Goal: Task Accomplishment & Management: Manage account settings

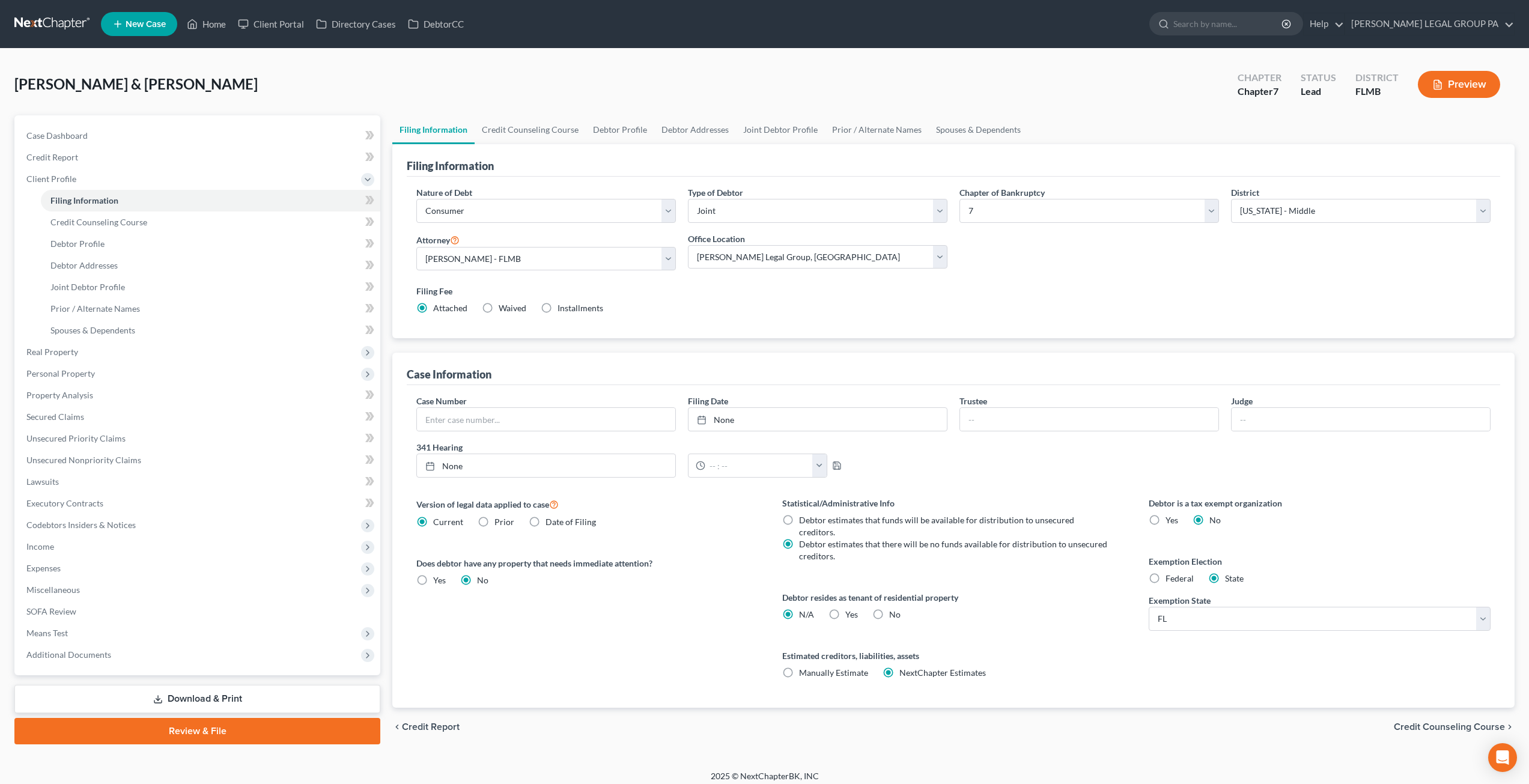
select select "1"
select select "0"
select select "15"
select select "0"
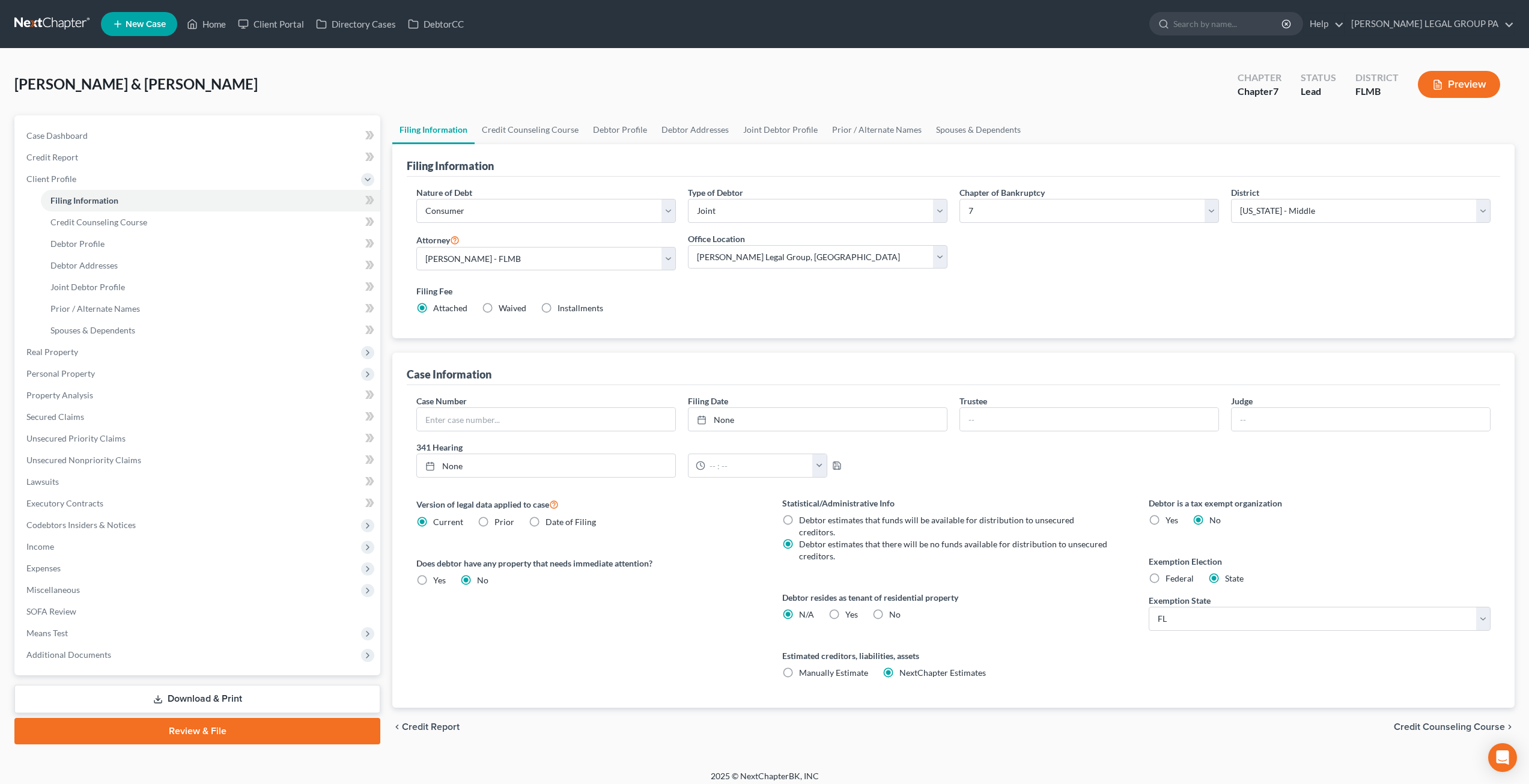
select select "0"
select select "9"
click at [44, 34] on link at bounding box center [52, 24] width 77 height 22
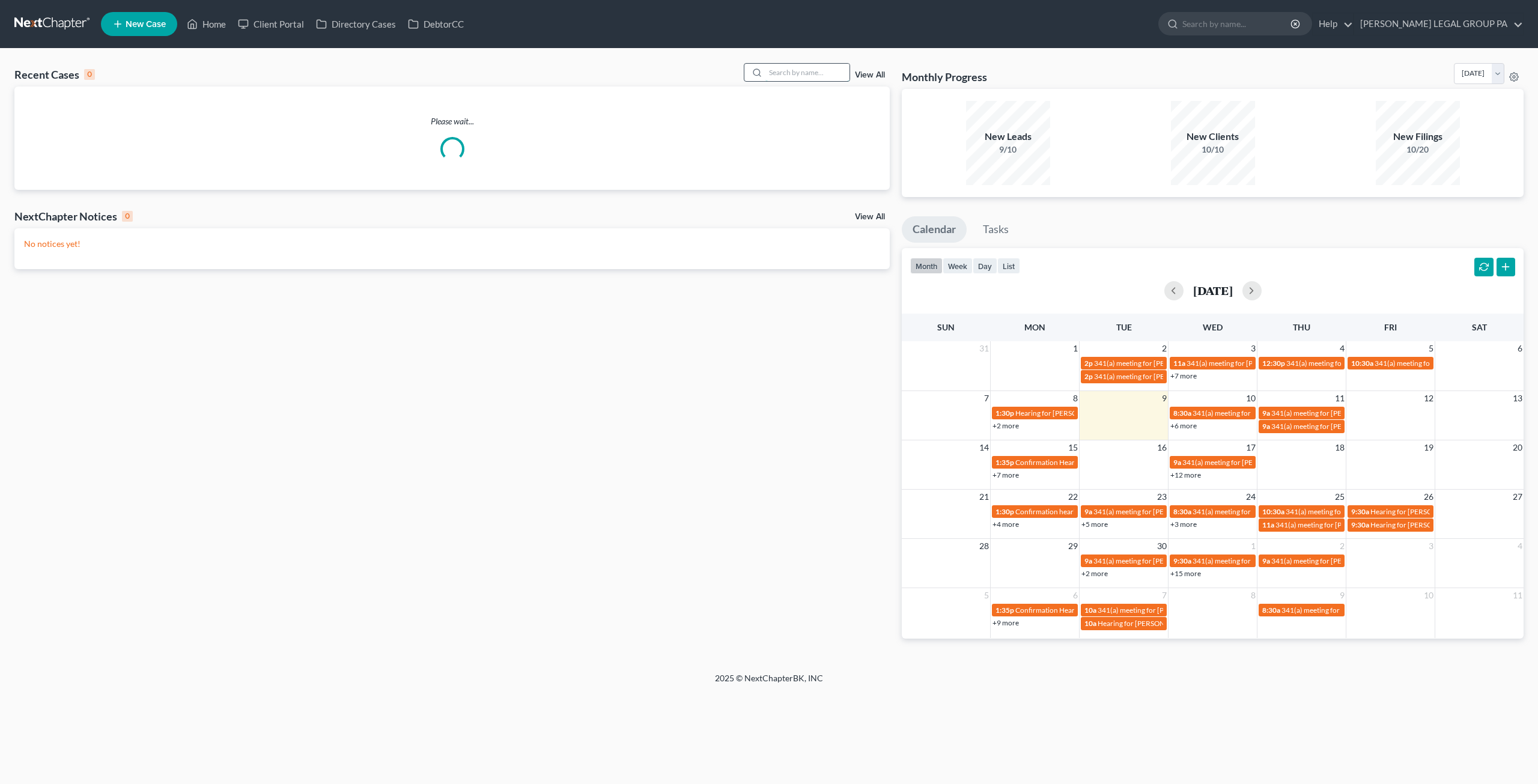
click at [768, 73] on input "search" at bounding box center [807, 72] width 84 height 17
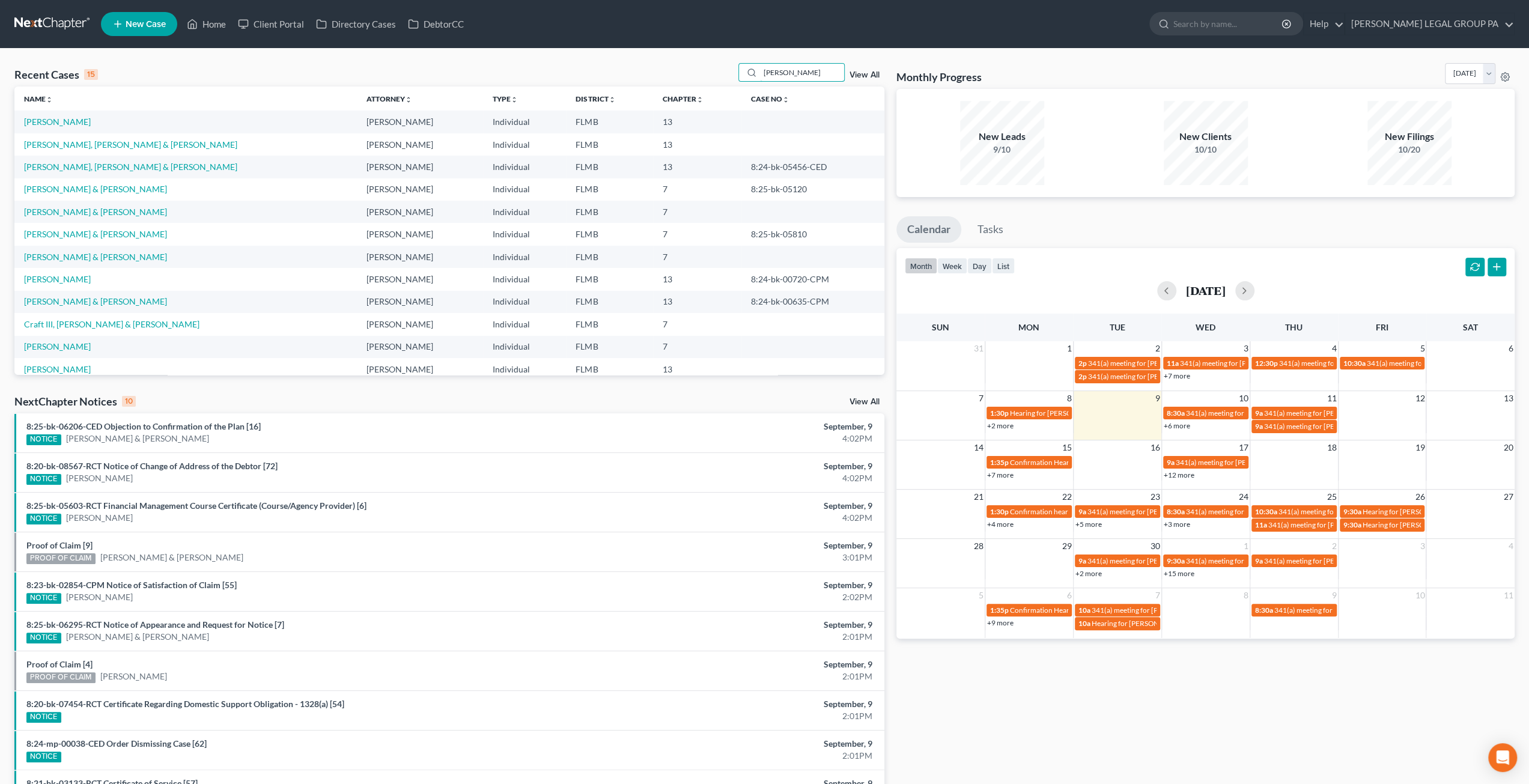
type input "[PERSON_NAME]"
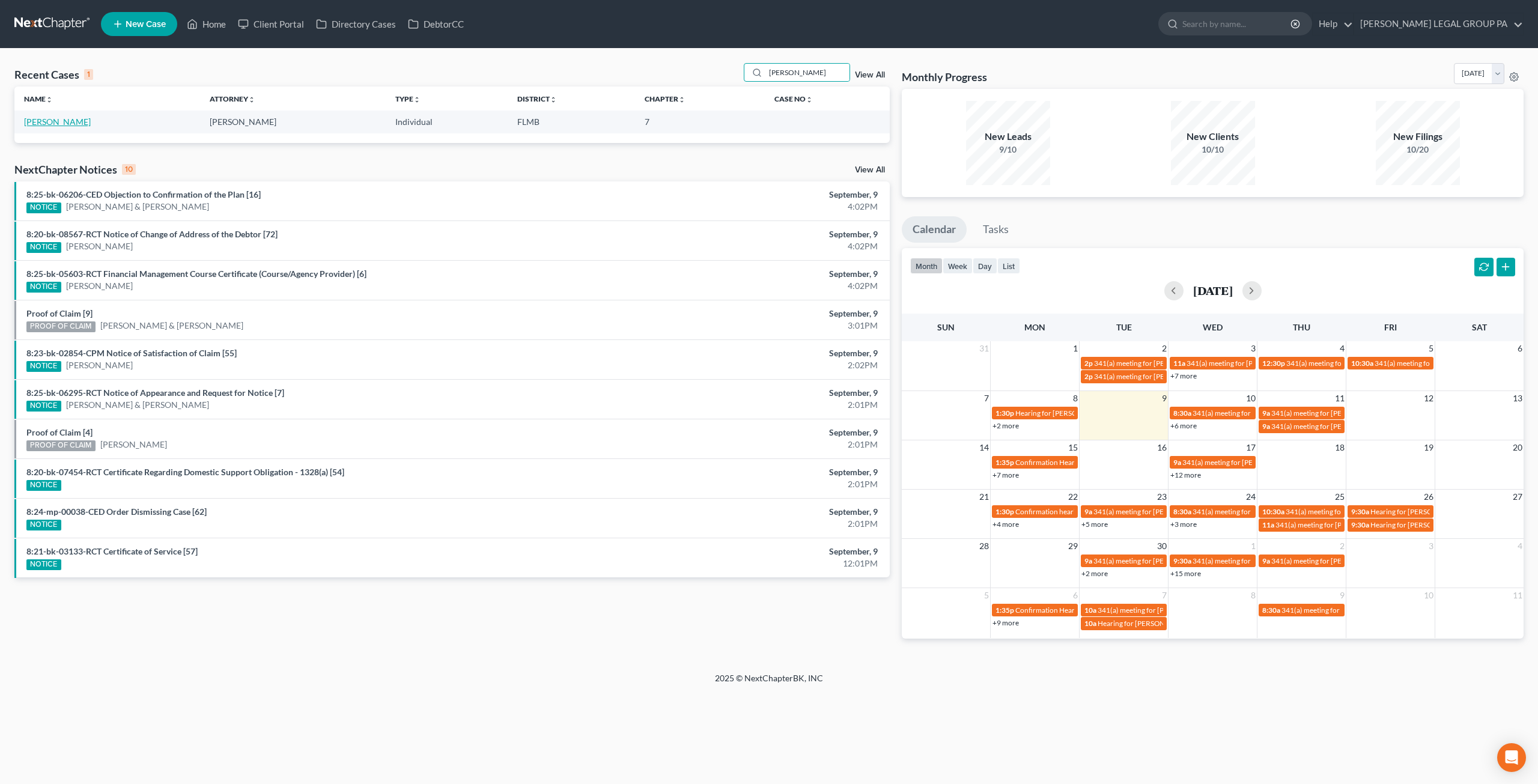
click at [54, 124] on link "[PERSON_NAME]" at bounding box center [57, 122] width 67 height 10
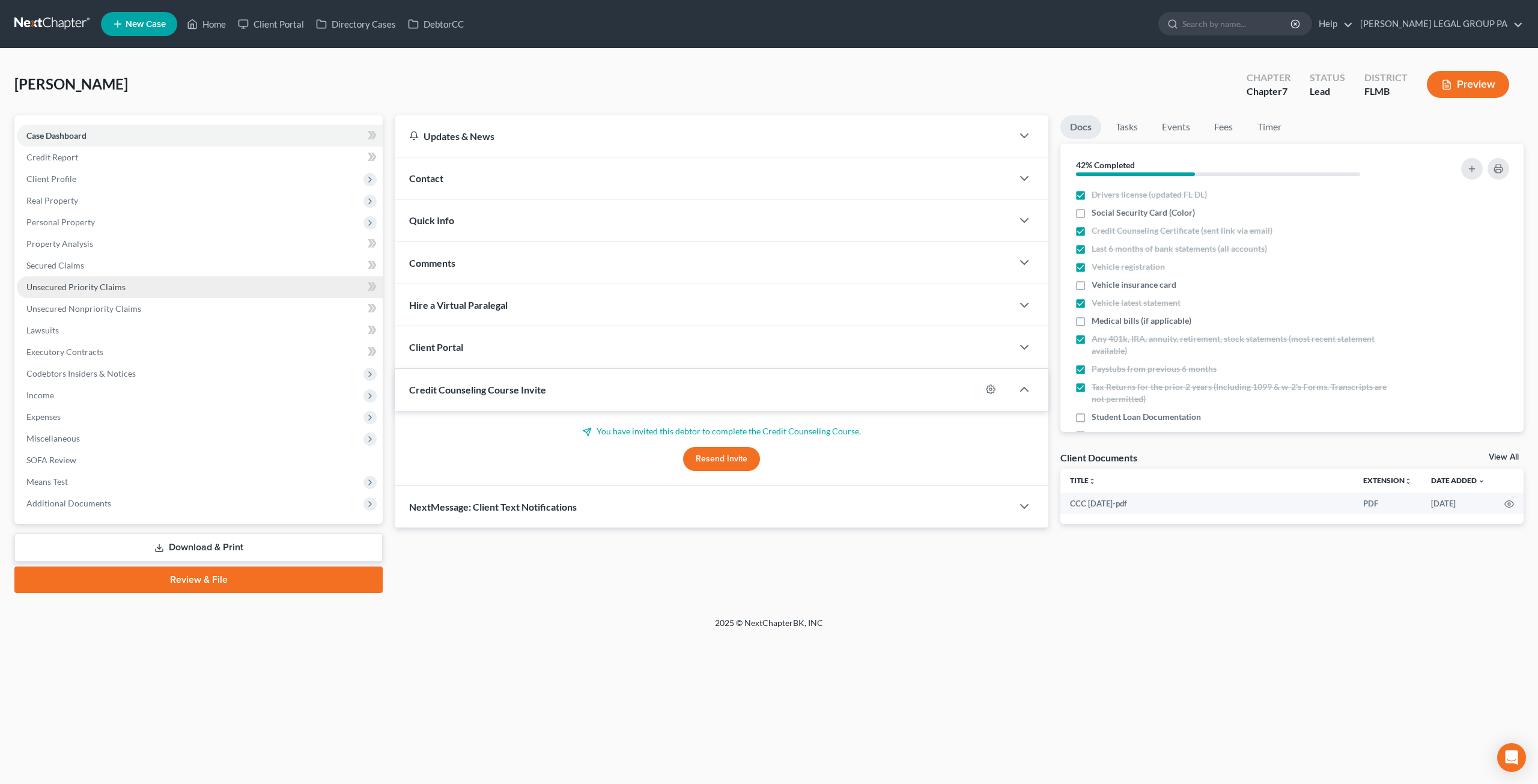
click at [91, 283] on span "Unsecured Priority Claims" at bounding box center [76, 287] width 99 height 10
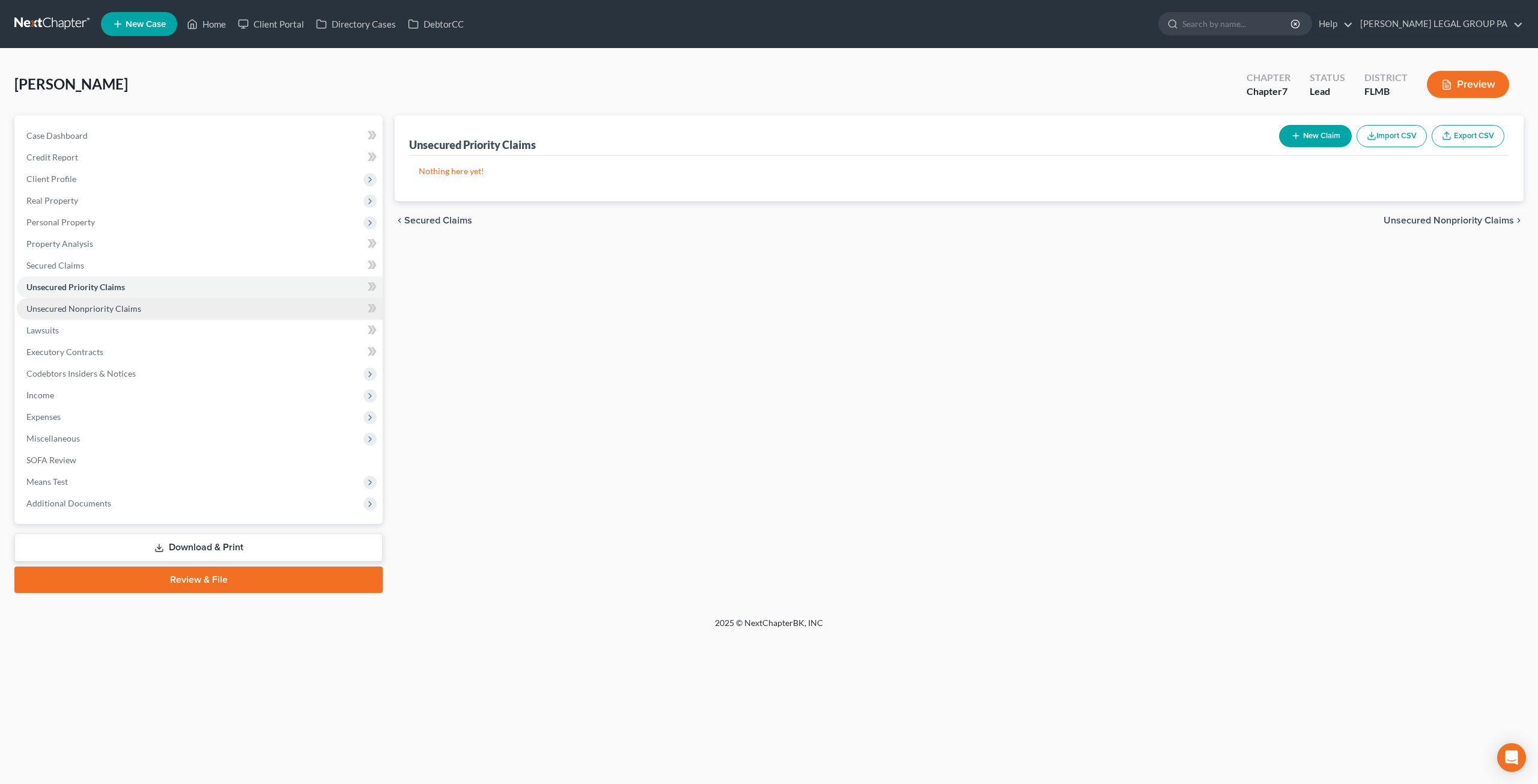
click at [104, 308] on span "Unsecured Nonpriority Claims" at bounding box center [84, 308] width 115 height 10
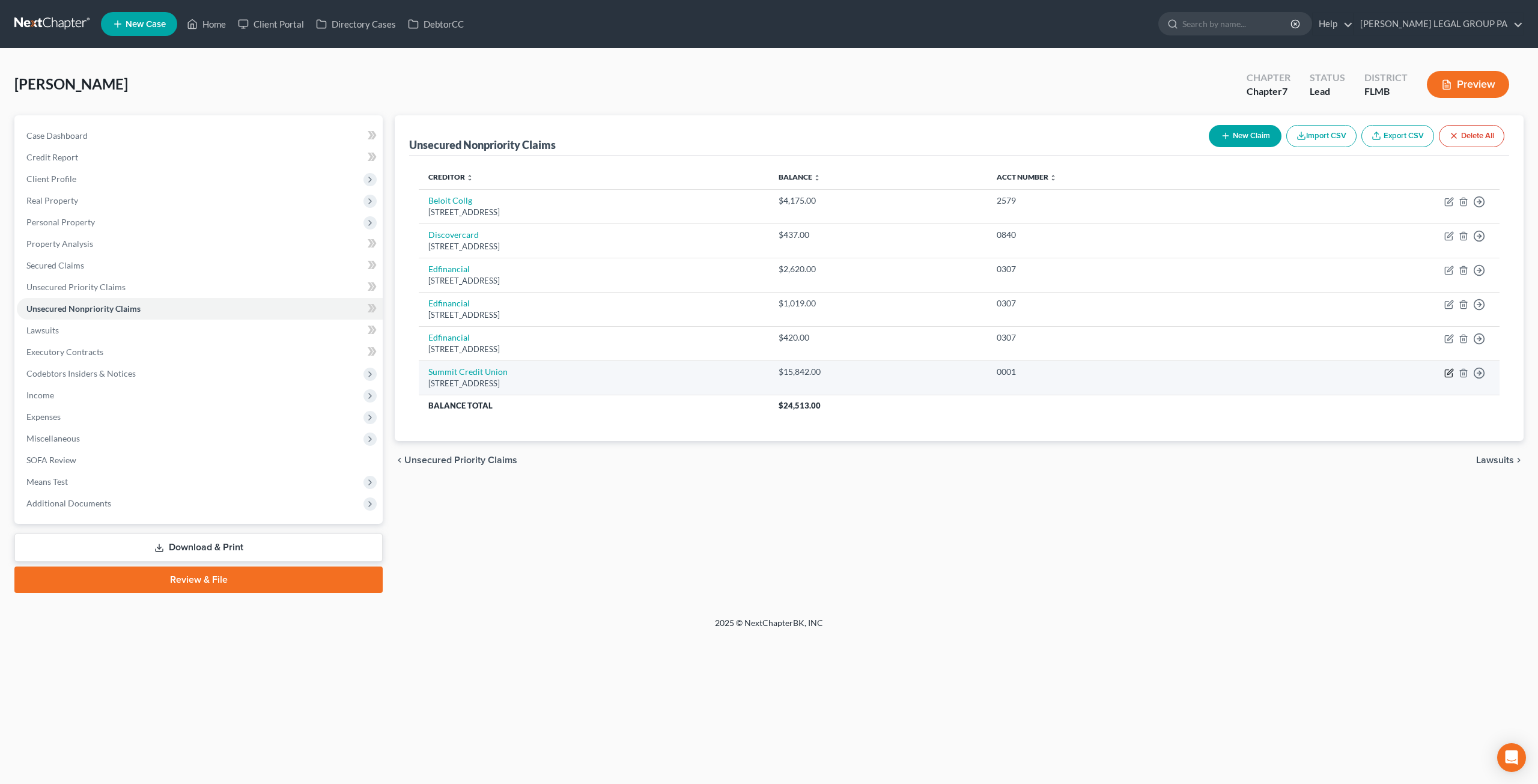
click at [1451, 374] on icon "button" at bounding box center [1449, 372] width 9 height 9
select select "52"
select select "0"
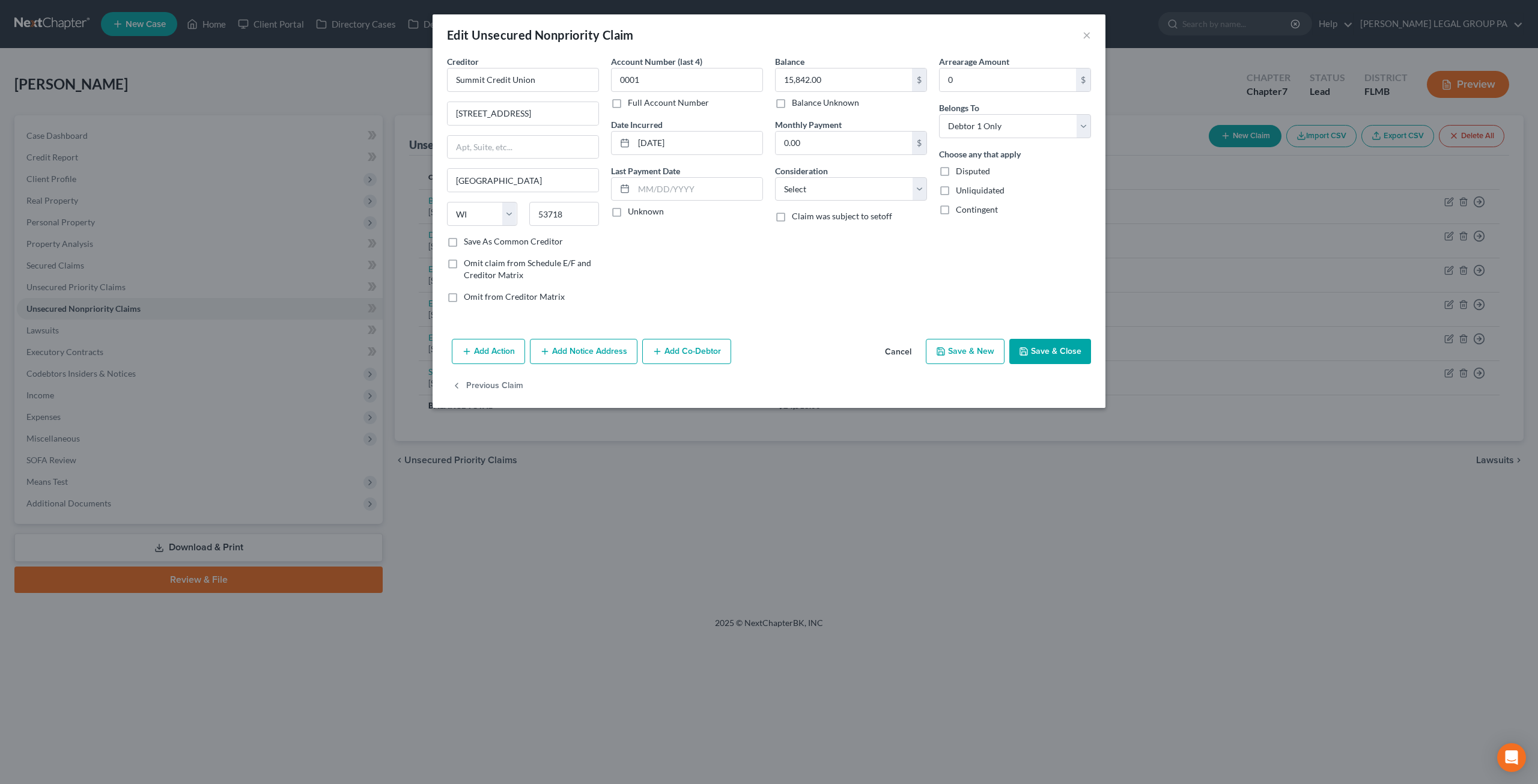
click at [507, 352] on button "Add Action" at bounding box center [488, 351] width 73 height 25
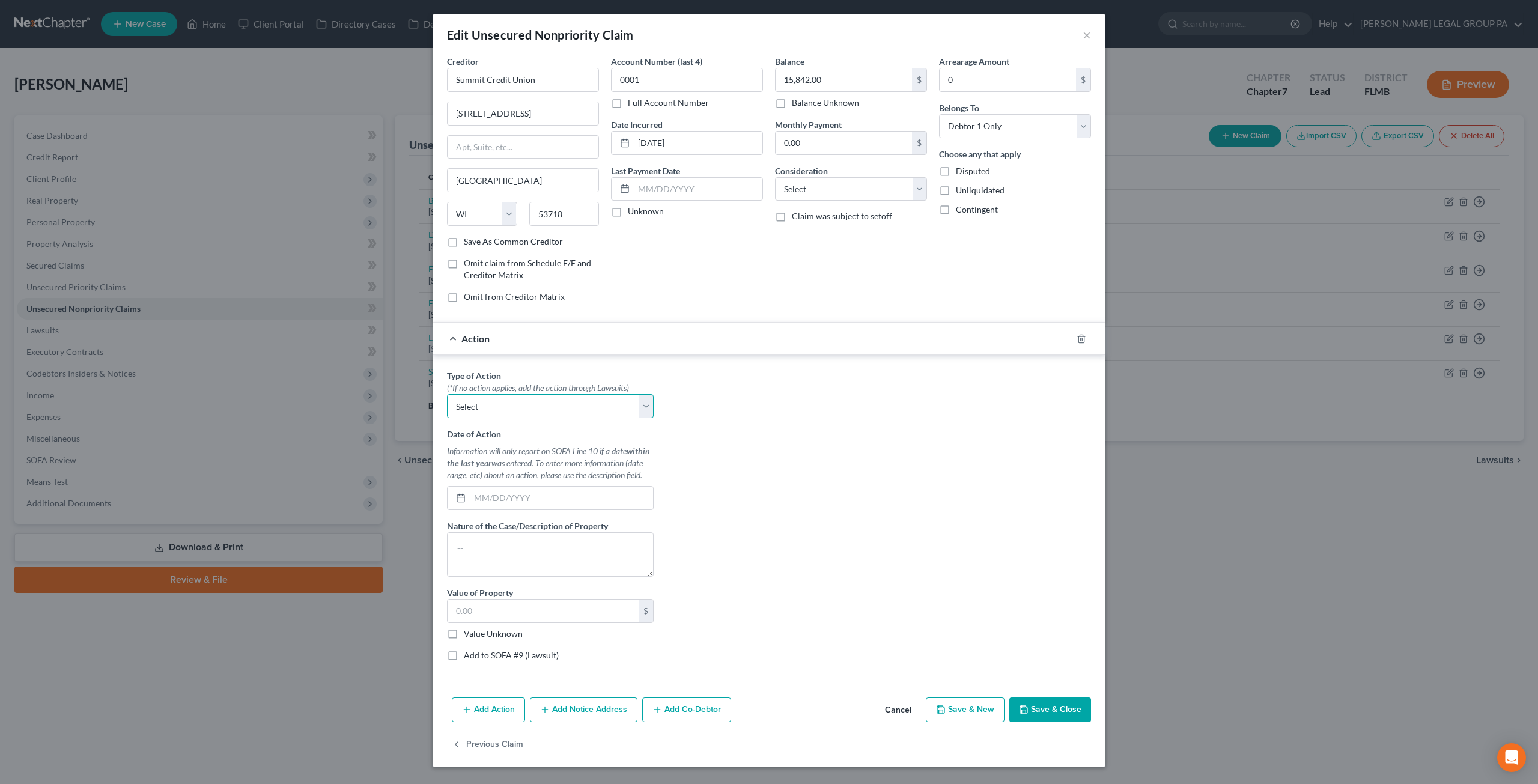
click at [518, 410] on select "Select Repossession Garnishment Foreclosure Personal Injury Attached, Seized, O…" at bounding box center [550, 406] width 207 height 24
select select "0"
click at [447, 394] on select "Select Repossession Garnishment Foreclosure Personal Injury Attached, Seized, O…" at bounding box center [550, 406] width 207 height 24
click at [556, 494] on input "text" at bounding box center [561, 498] width 183 height 23
type input "[DATE]"
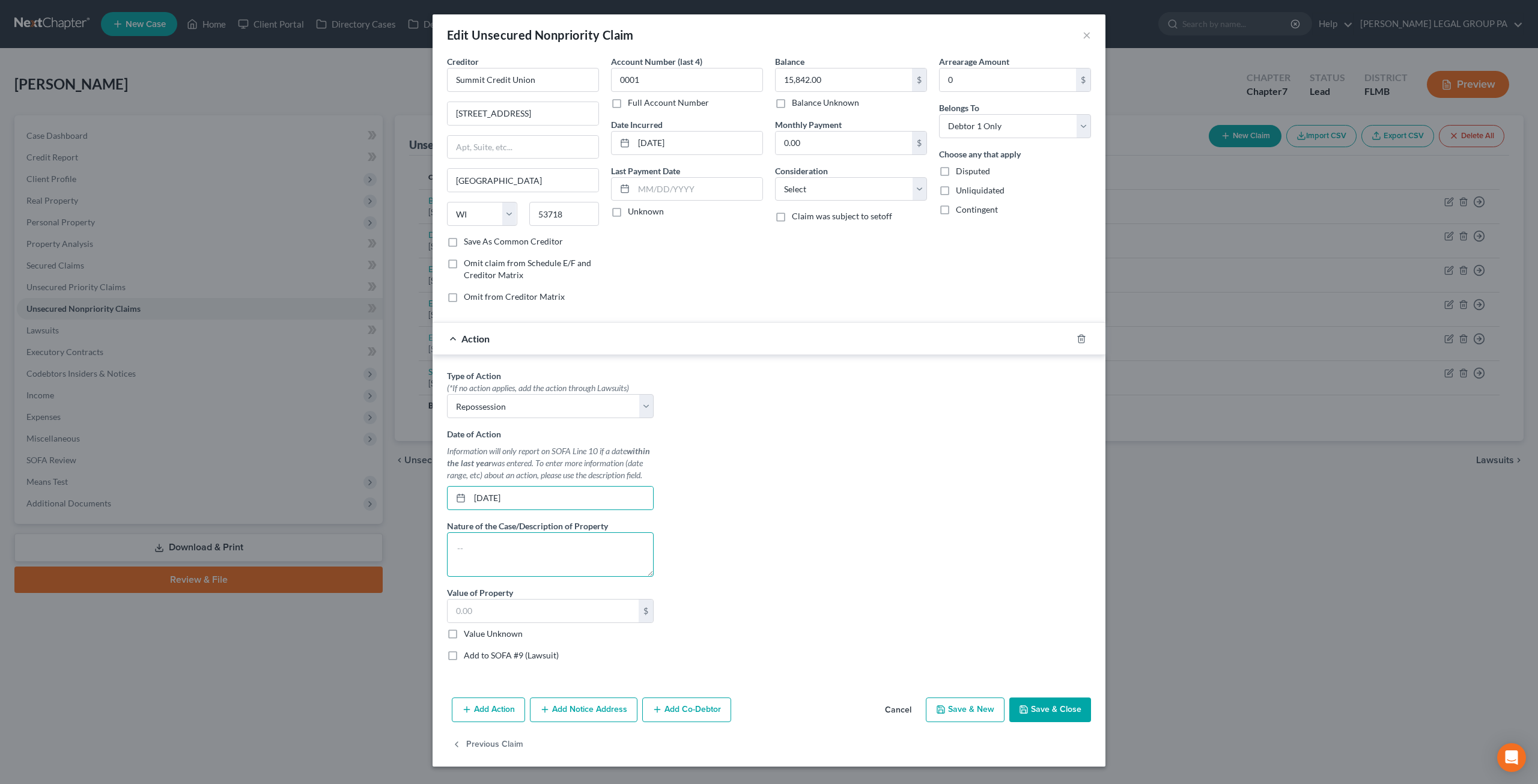
click at [494, 537] on textarea at bounding box center [550, 554] width 207 height 44
click at [501, 601] on input "text" at bounding box center [543, 610] width 191 height 23
paste input "15,842.00"
type input "15,842.00"
click at [505, 547] on textarea at bounding box center [550, 554] width 207 height 44
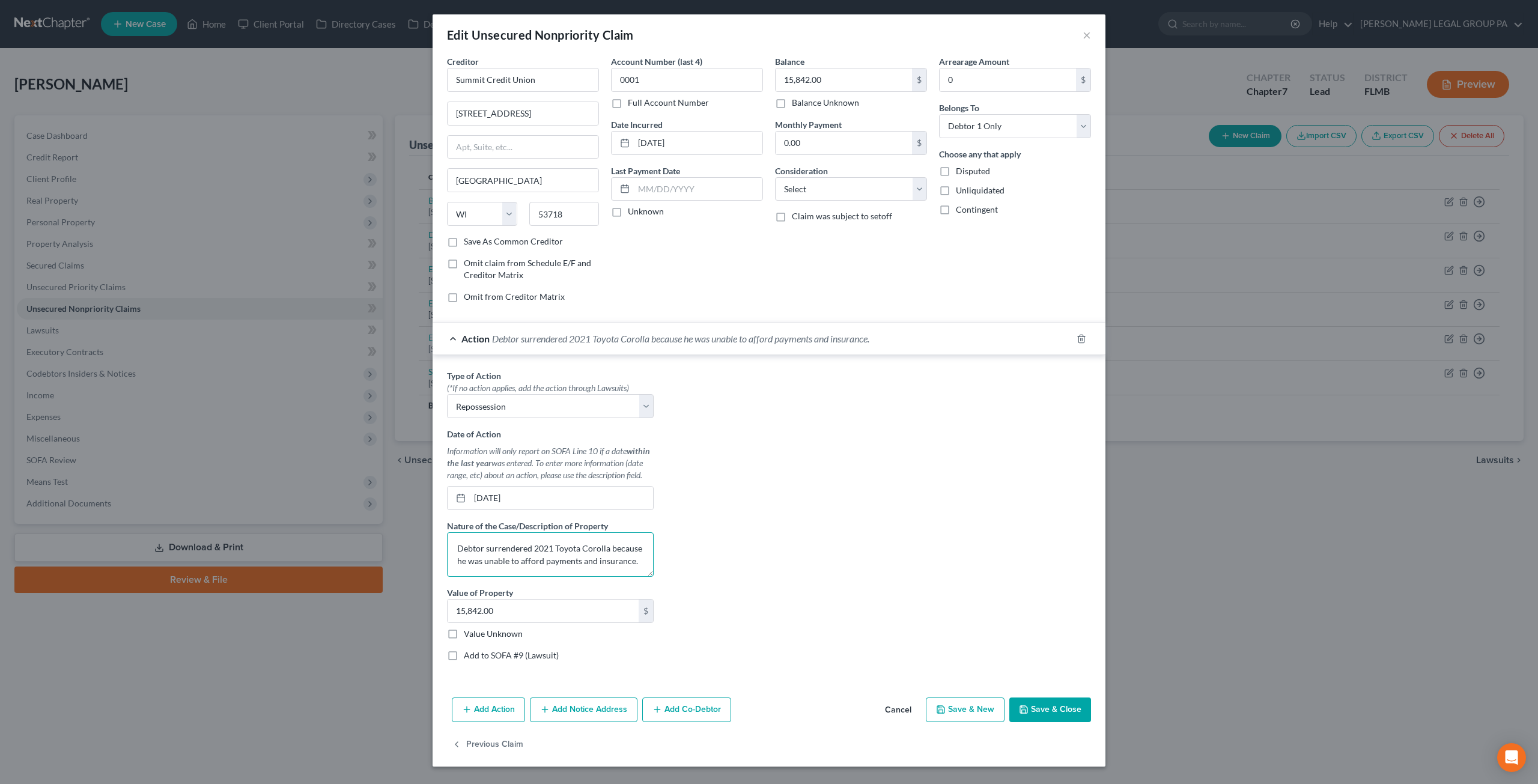
type textarea "Debtor surrendered 2021 Toyota Corolla because he was unable to afford payments…"
click at [1068, 705] on button "Save & Close" at bounding box center [1050, 710] width 82 height 25
